Goal: Task Accomplishment & Management: Use online tool/utility

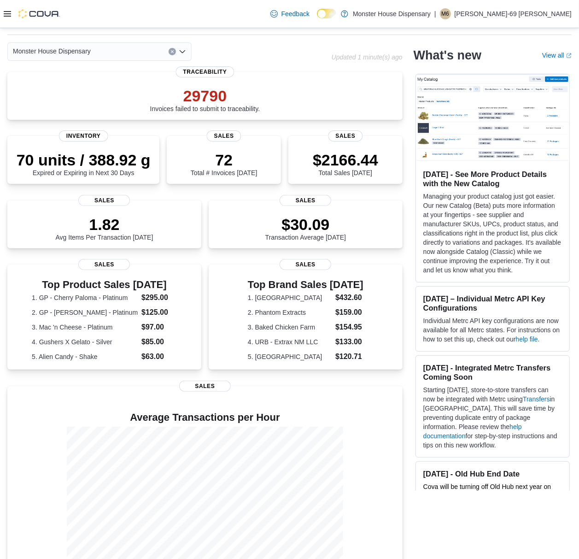
scroll to position [48, 0]
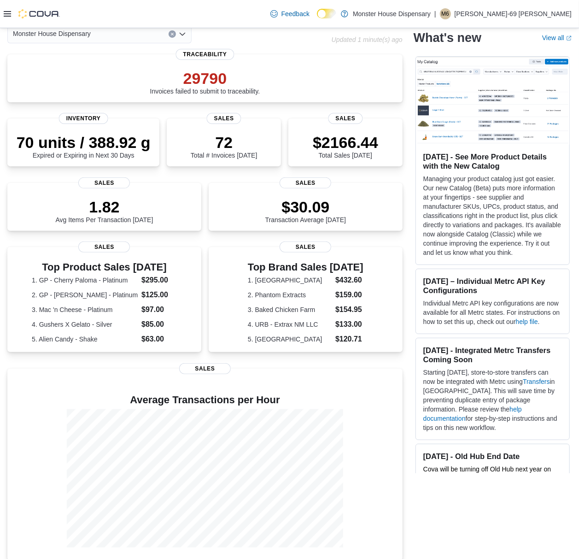
click at [5, 18] on div at bounding box center [32, 14] width 56 height 28
click at [7, 14] on icon at bounding box center [7, 14] width 7 height 6
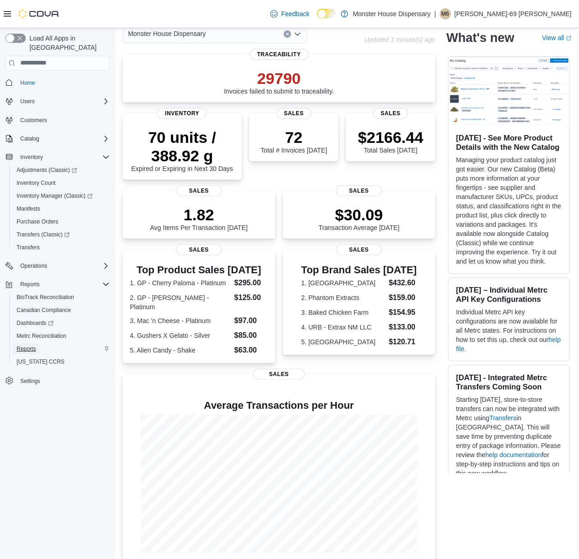
click at [37, 343] on link "Reports" at bounding box center [26, 348] width 27 height 11
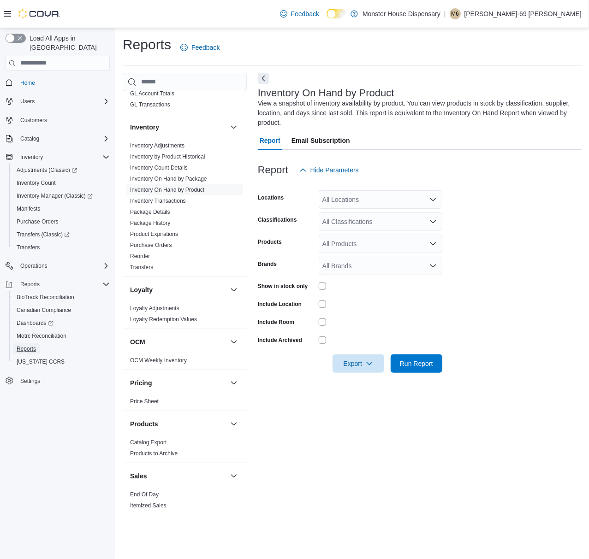
scroll to position [246, 0]
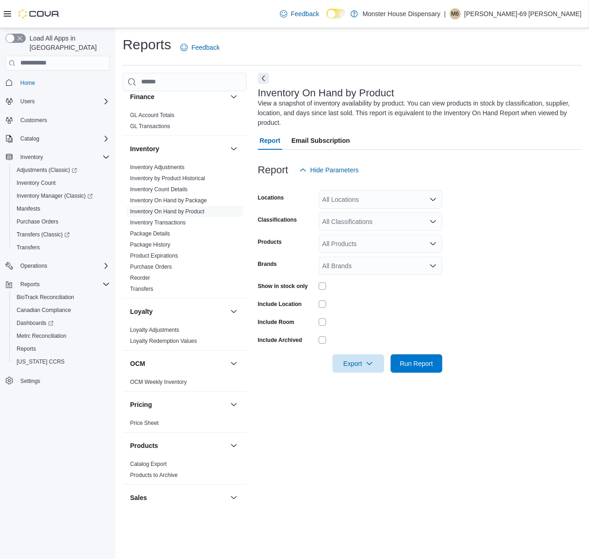
click at [429, 267] on icon "Open list of options" at bounding box center [432, 265] width 7 height 7
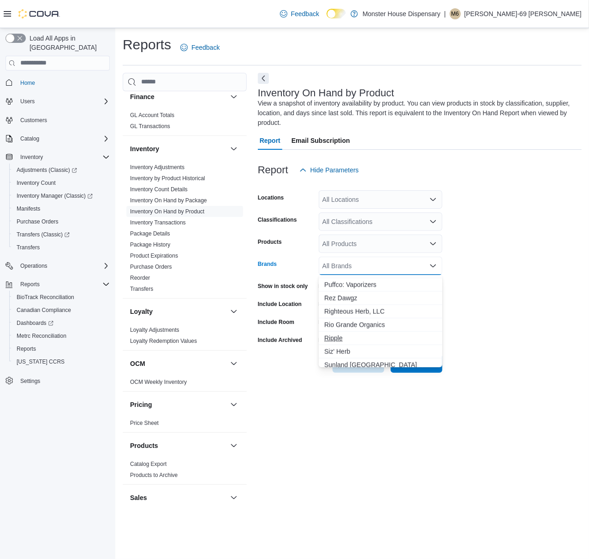
scroll to position [737, 0]
click at [359, 313] on button "Phantom Extracts" at bounding box center [380, 319] width 124 height 13
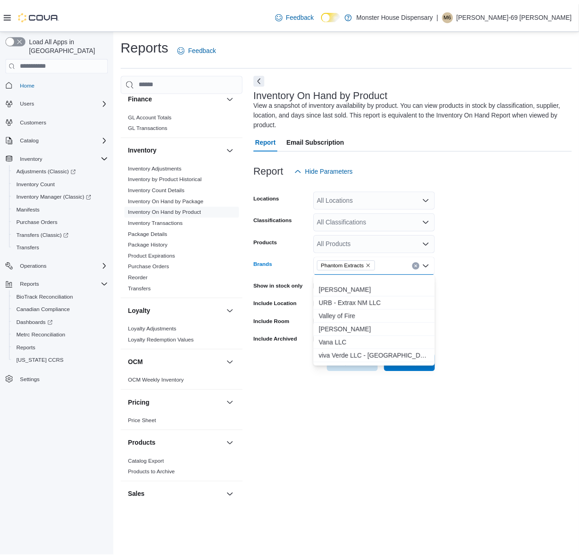
scroll to position [910, 0]
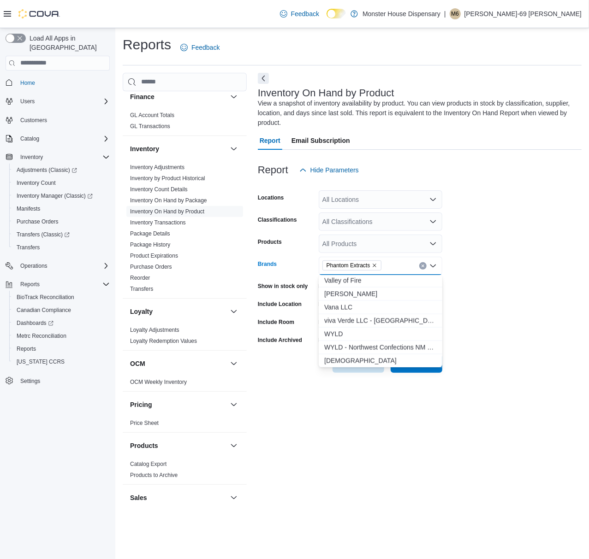
drag, startPoint x: 512, startPoint y: 346, endPoint x: 499, endPoint y: 347, distance: 13.0
click at [513, 346] on form "Locations All Locations Classifications All Classifications Products All Produc…" at bounding box center [420, 276] width 324 height 194
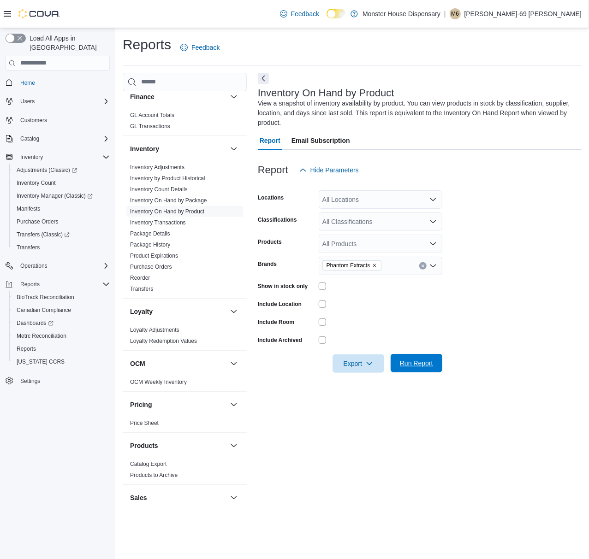
click at [408, 368] on span "Run Report" at bounding box center [416, 363] width 41 height 18
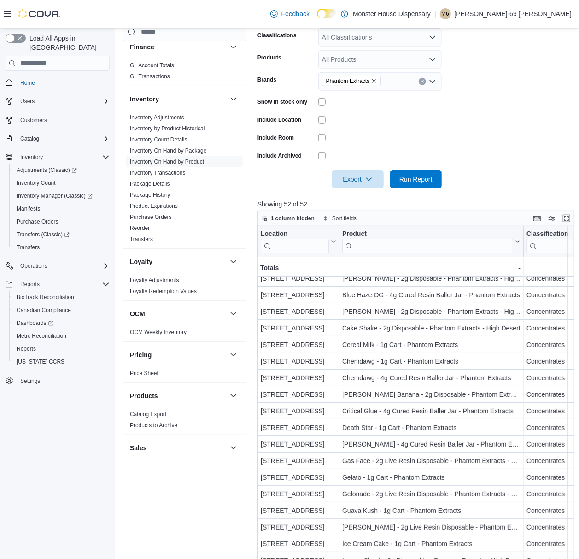
scroll to position [61, 0]
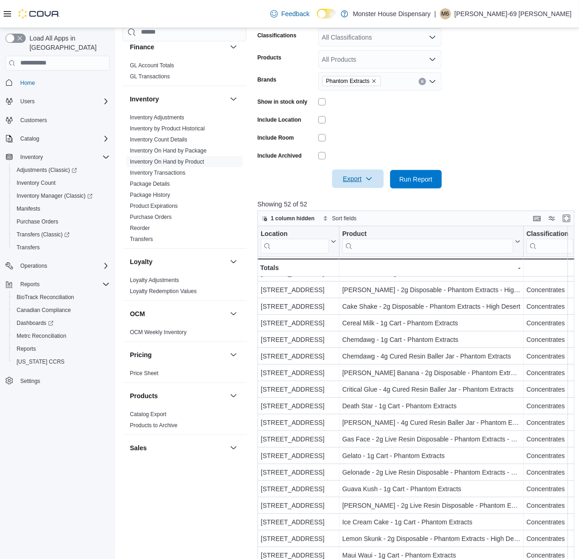
click at [368, 176] on icon "button" at bounding box center [368, 178] width 7 height 7
click at [371, 198] on span "Export to Excel" at bounding box center [359, 197] width 41 height 7
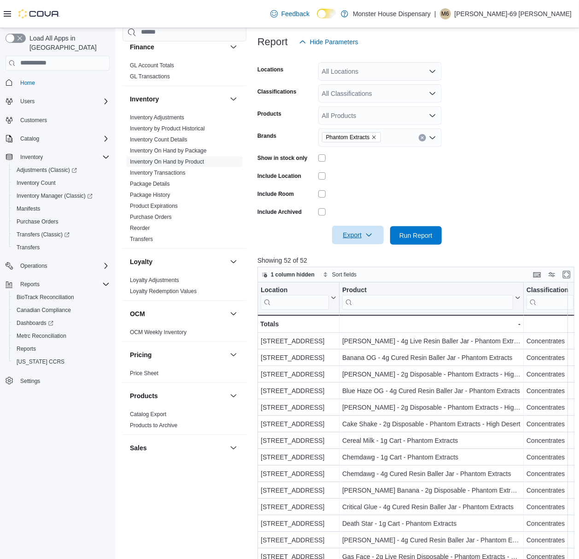
scroll to position [0, 0]
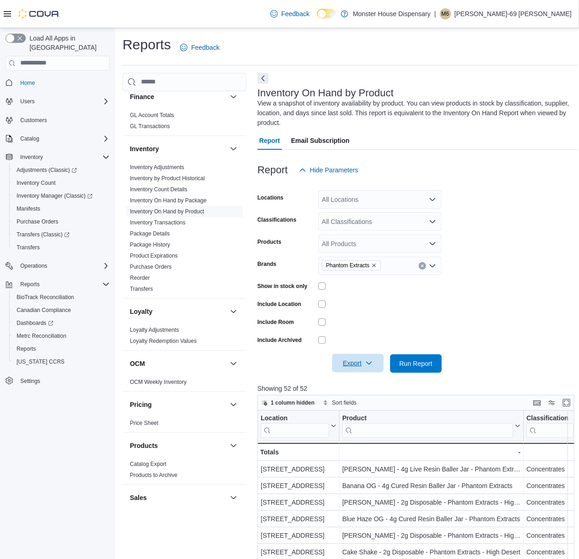
click at [317, 286] on div "Show in stock only" at bounding box center [350, 286] width 184 height 14
click at [418, 360] on span "Run Report" at bounding box center [416, 363] width 33 height 9
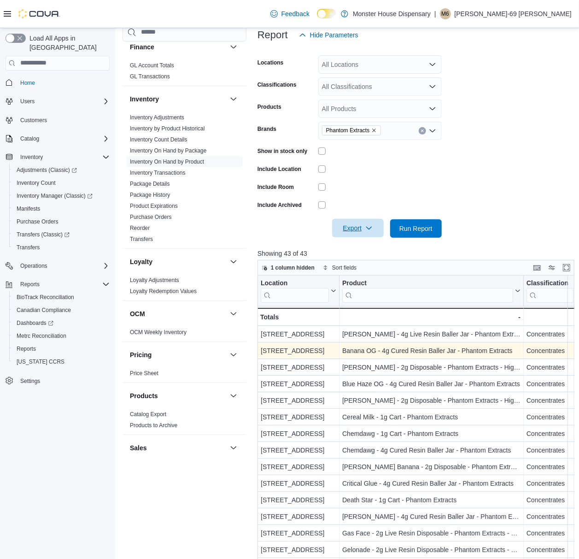
scroll to position [61, 0]
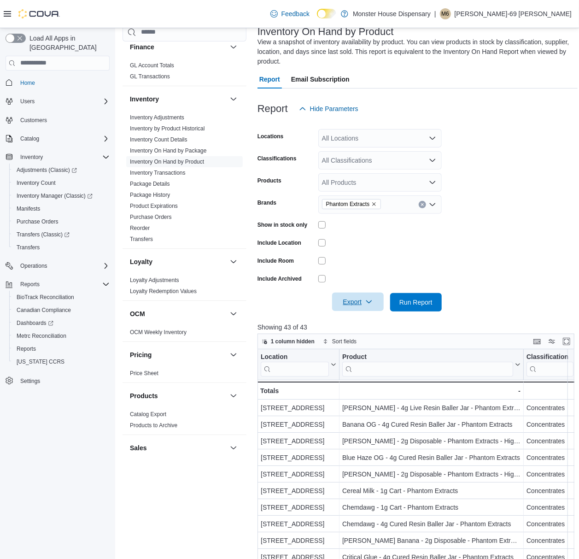
click at [350, 304] on span "Export" at bounding box center [358, 302] width 41 height 18
click at [366, 314] on button "Export to Excel" at bounding box center [359, 321] width 53 height 18
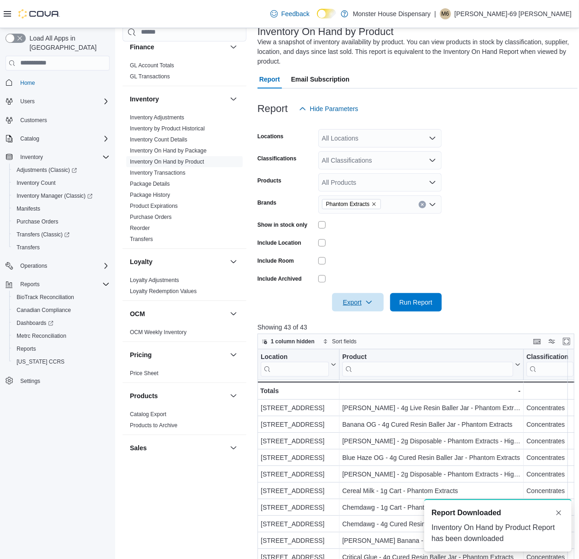
scroll to position [0, 0]
